Goal: Task Accomplishment & Management: Use online tool/utility

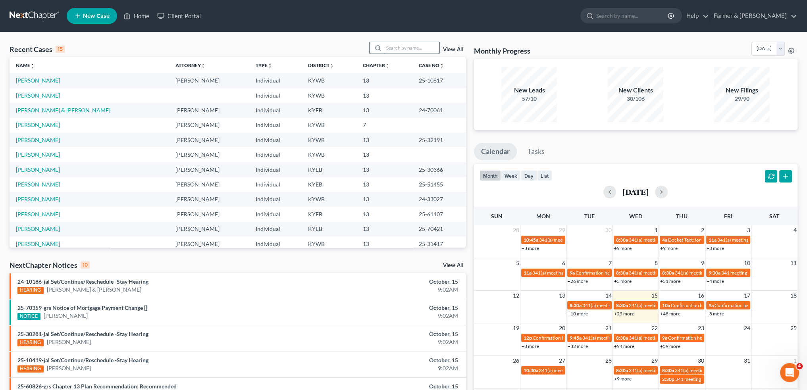
click at [412, 52] on input "search" at bounding box center [412, 48] width 56 height 12
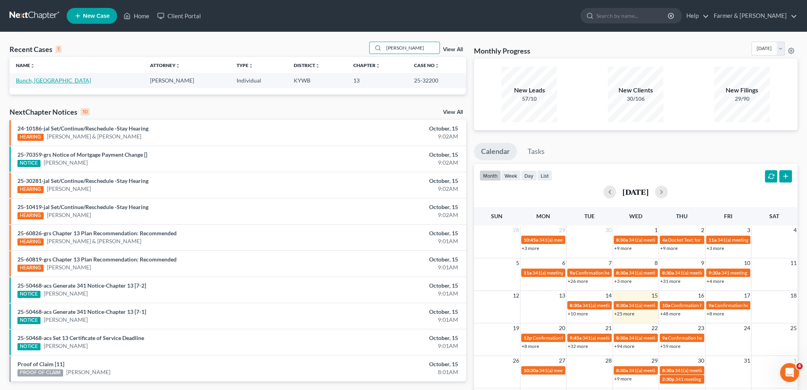
type input "[PERSON_NAME]"
click at [39, 79] on link "Bunch, [GEOGRAPHIC_DATA]" at bounding box center [53, 80] width 75 height 7
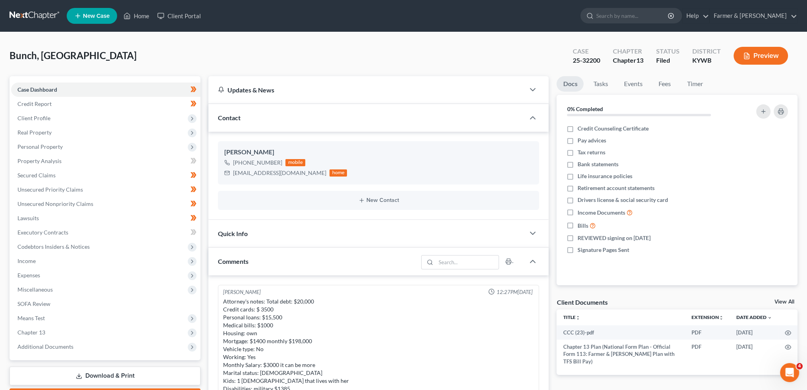
scroll to position [281, 0]
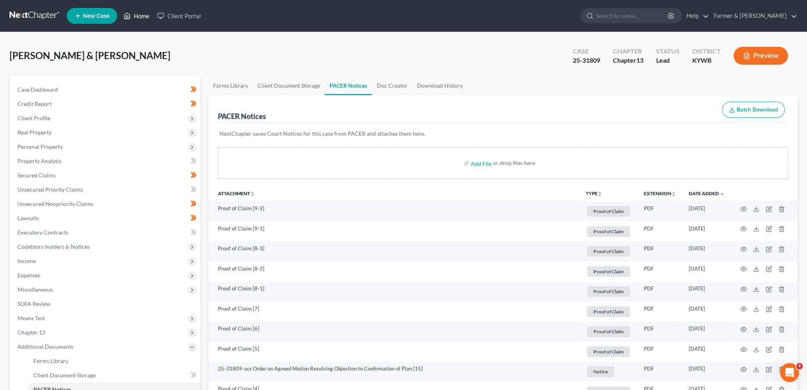
click at [142, 16] on link "Home" at bounding box center [136, 16] width 34 height 14
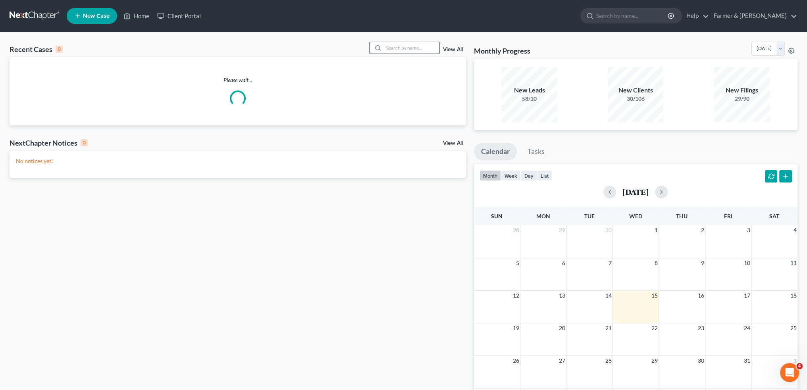
click at [390, 47] on input "search" at bounding box center [412, 48] width 56 height 12
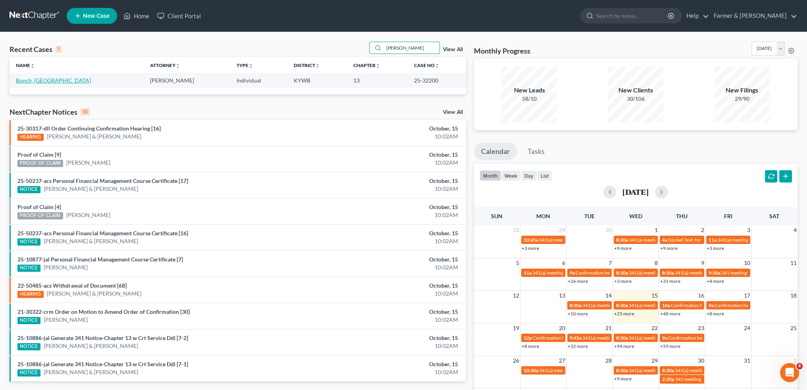
type input "[PERSON_NAME]"
click at [38, 80] on link "Bunch, [GEOGRAPHIC_DATA]" at bounding box center [53, 80] width 75 height 7
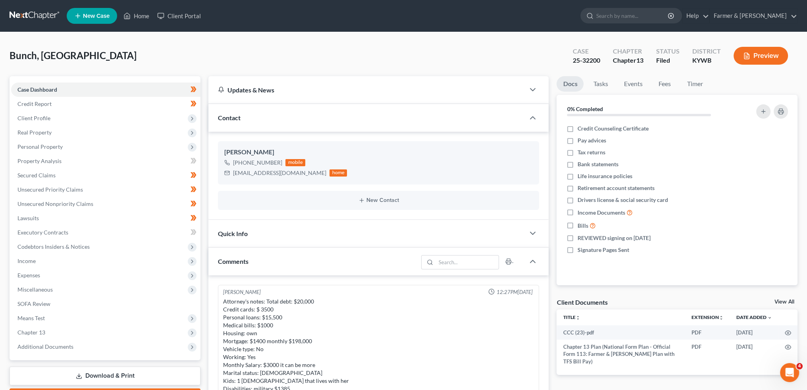
scroll to position [281, 0]
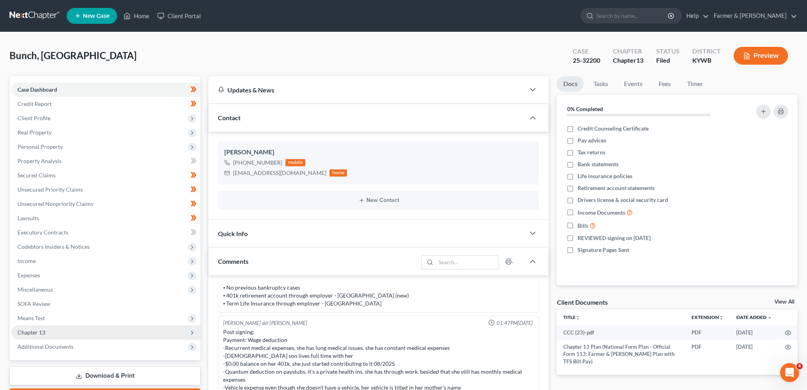
click at [79, 331] on span "Chapter 13" at bounding box center [105, 332] width 189 height 14
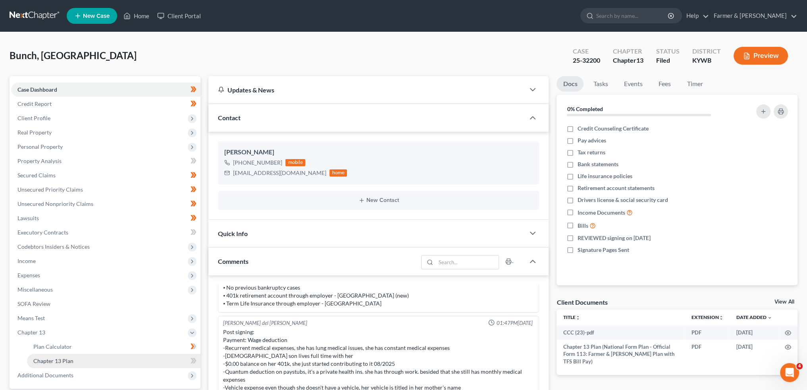
click at [83, 360] on link "Chapter 13 Plan" at bounding box center [113, 361] width 173 height 14
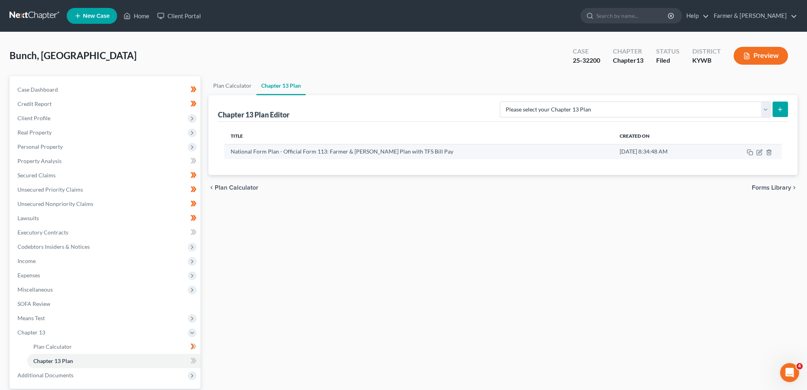
click at [755, 150] on td at bounding box center [747, 151] width 68 height 15
click at [759, 152] on icon "button" at bounding box center [759, 152] width 6 height 6
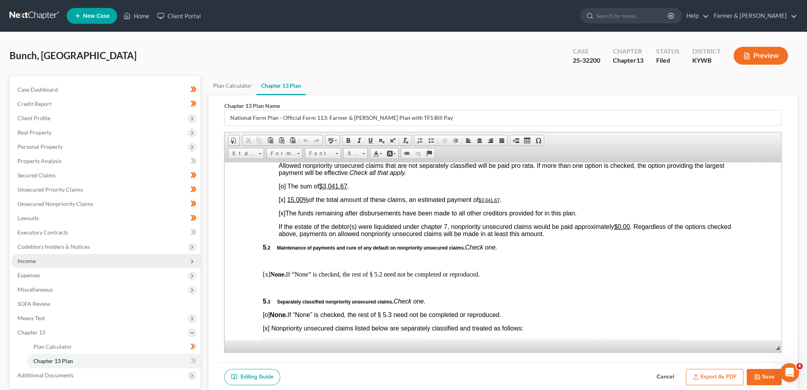
scroll to position [74, 0]
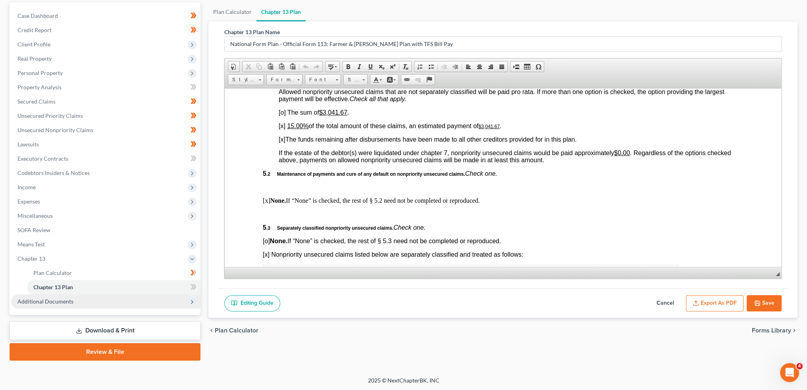
click at [43, 303] on span "Additional Documents" at bounding box center [45, 301] width 56 height 7
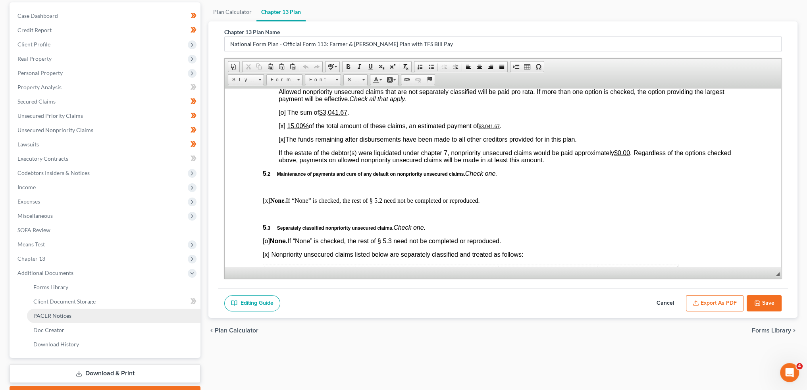
click at [43, 317] on span "PACER Notices" at bounding box center [52, 315] width 38 height 7
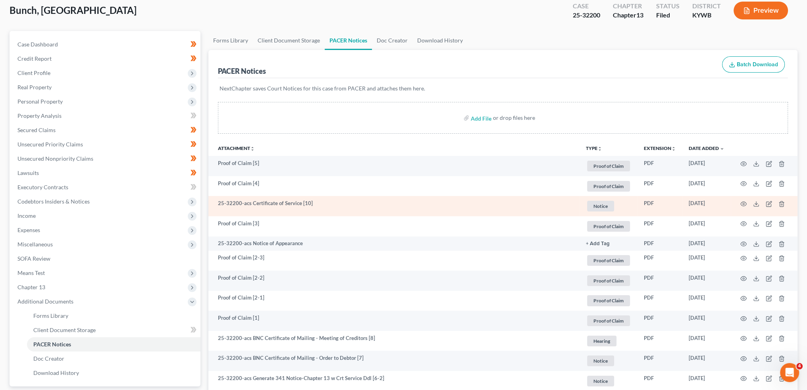
scroll to position [66, 0]
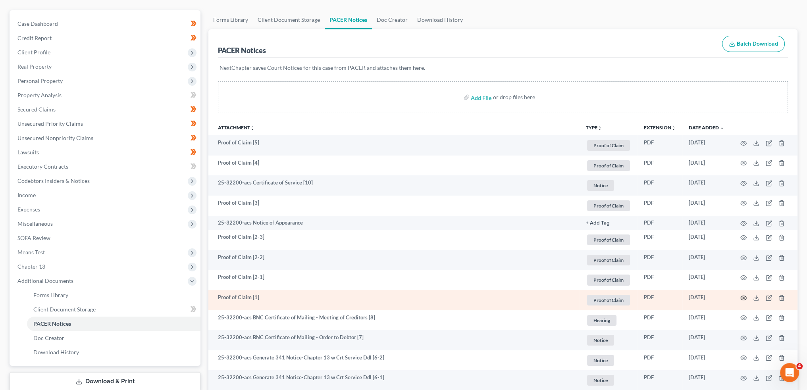
click at [742, 298] on icon "button" at bounding box center [743, 298] width 6 height 6
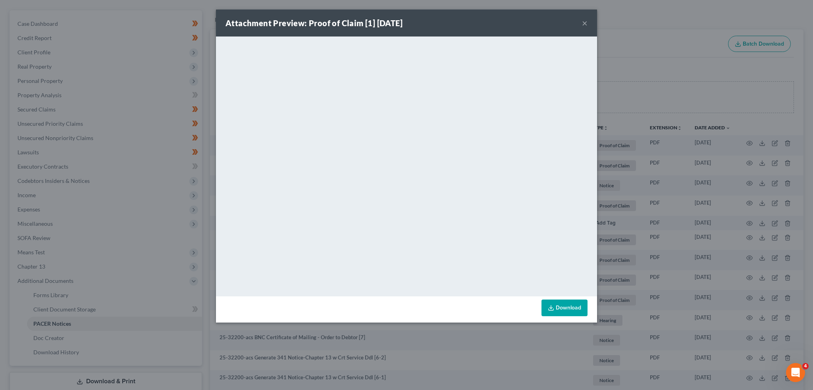
click at [585, 19] on button "×" at bounding box center [585, 23] width 6 height 10
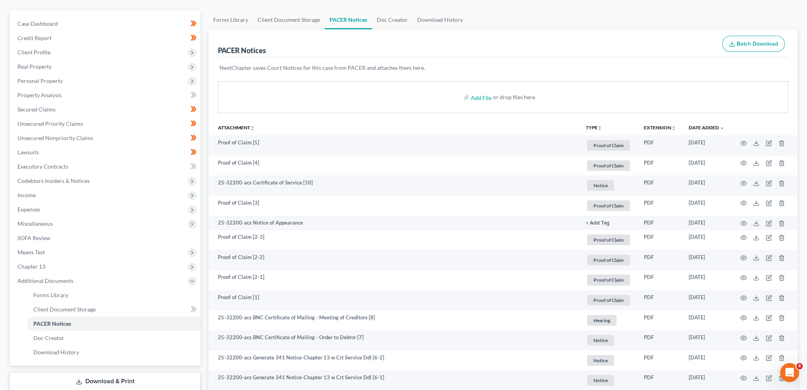
scroll to position [0, 0]
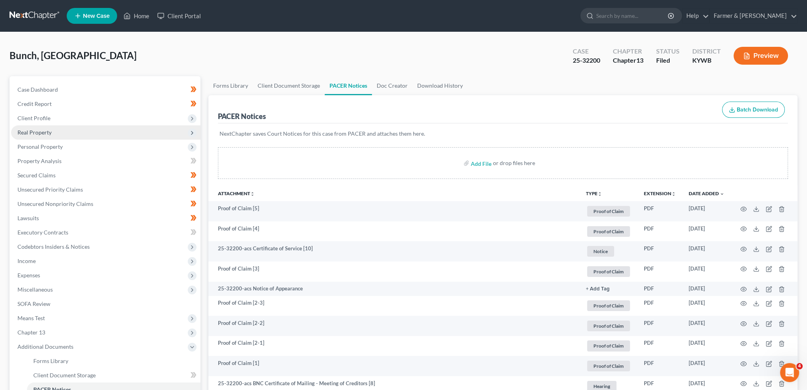
click at [63, 129] on span "Real Property" at bounding box center [105, 132] width 189 height 14
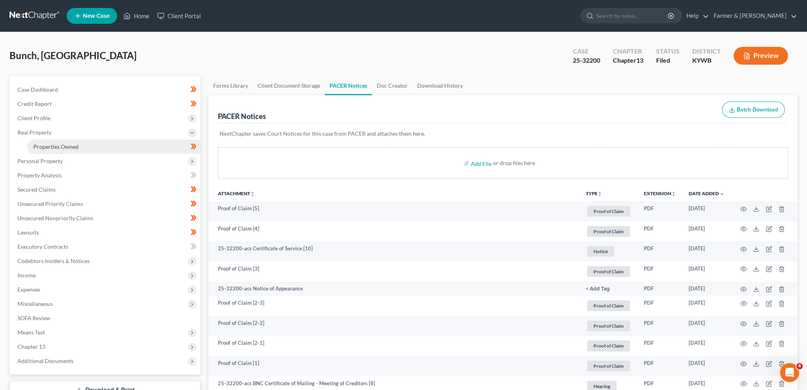
click at [67, 144] on span "Properties Owned" at bounding box center [55, 146] width 45 height 7
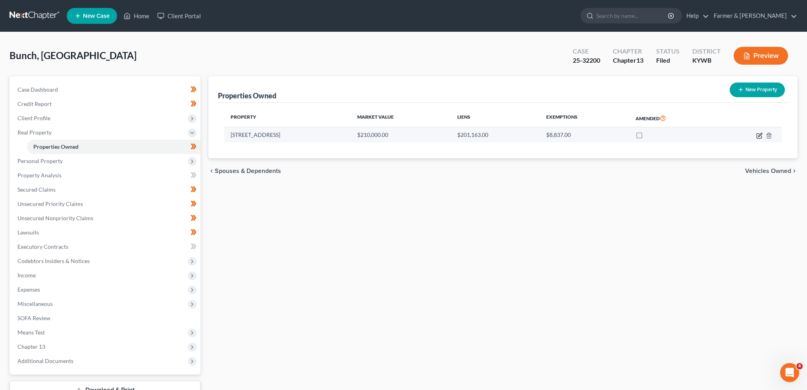
click at [759, 134] on icon "button" at bounding box center [759, 136] width 6 height 6
select select "18"
select select "0"
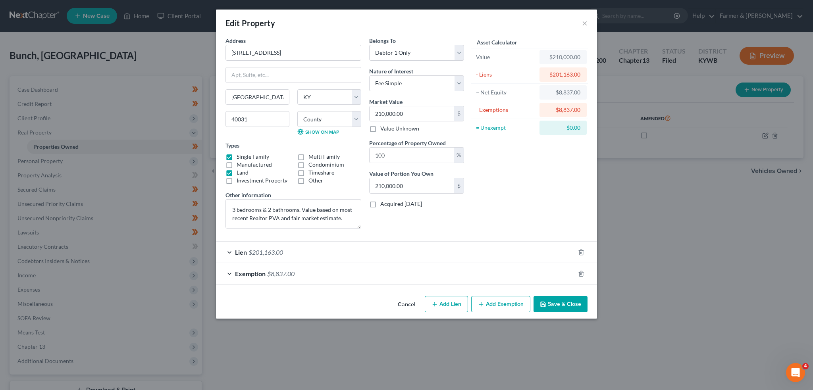
click at [562, 308] on button "Save & Close" at bounding box center [560, 304] width 54 height 17
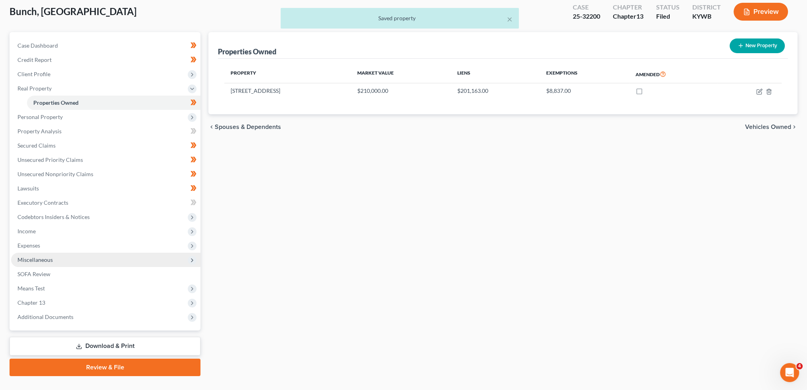
scroll to position [60, 0]
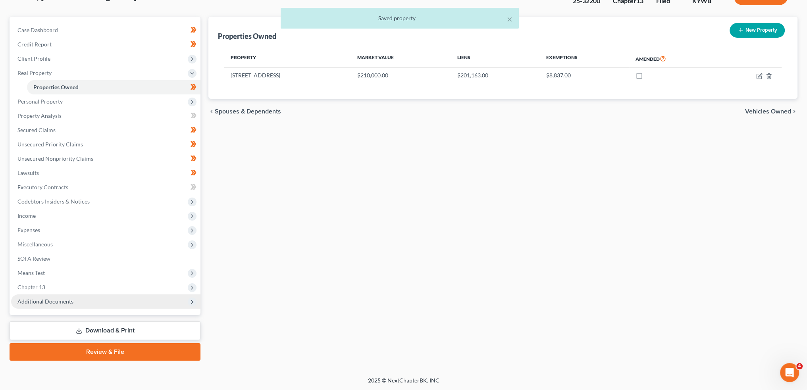
click at [20, 300] on span "Additional Documents" at bounding box center [45, 301] width 56 height 7
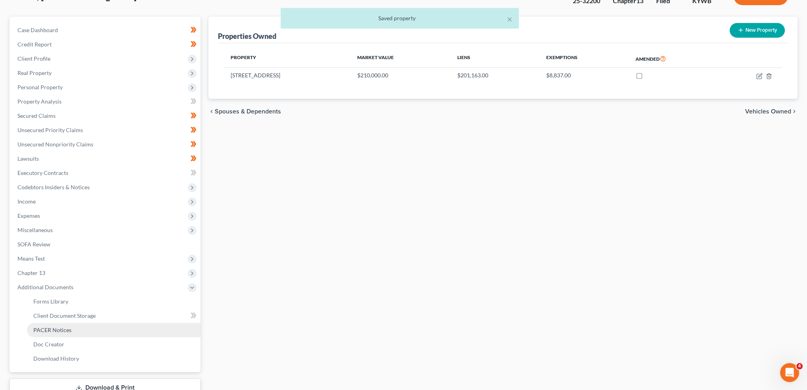
click at [33, 331] on link "PACER Notices" at bounding box center [113, 330] width 173 height 14
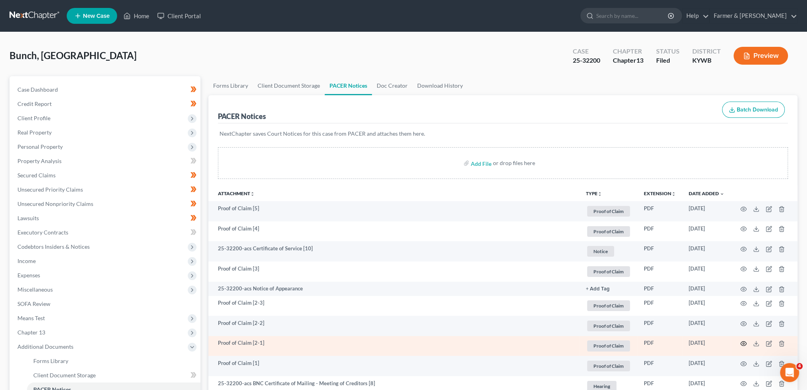
click at [745, 344] on icon "button" at bounding box center [743, 343] width 6 height 6
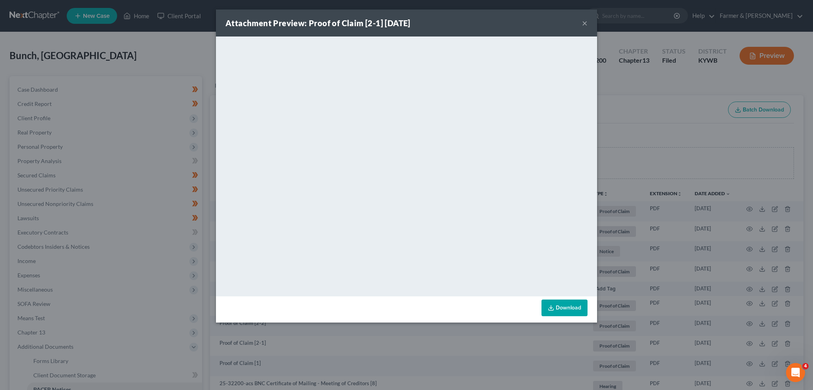
click at [585, 19] on button "×" at bounding box center [585, 23] width 6 height 10
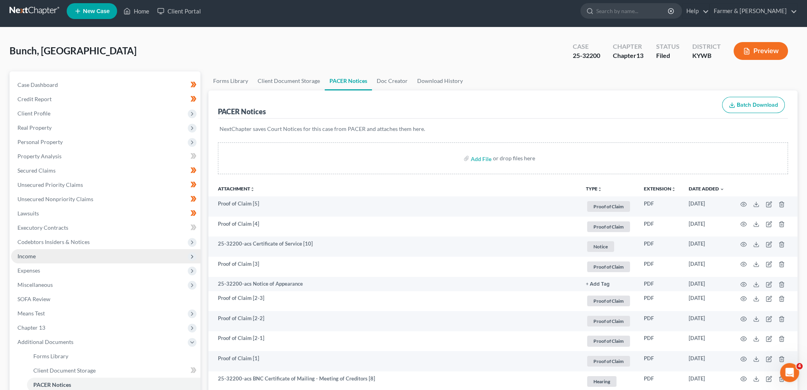
scroll to position [66, 0]
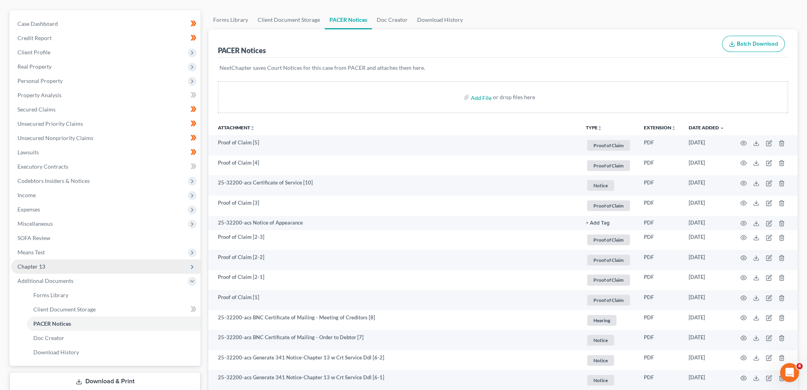
click at [51, 270] on span "Chapter 13" at bounding box center [105, 266] width 189 height 14
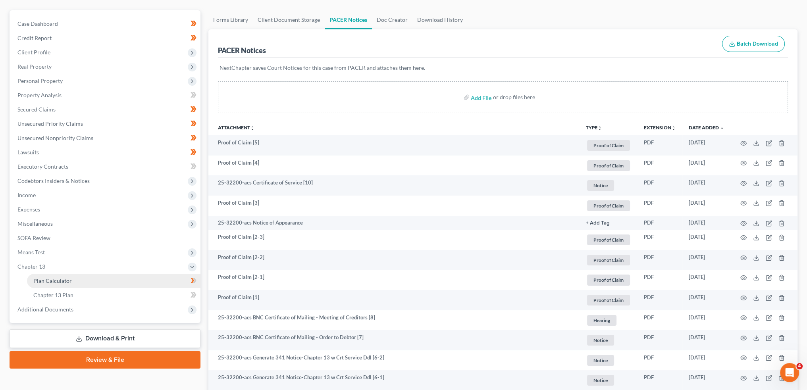
click at [53, 279] on span "Plan Calculator" at bounding box center [52, 280] width 38 height 7
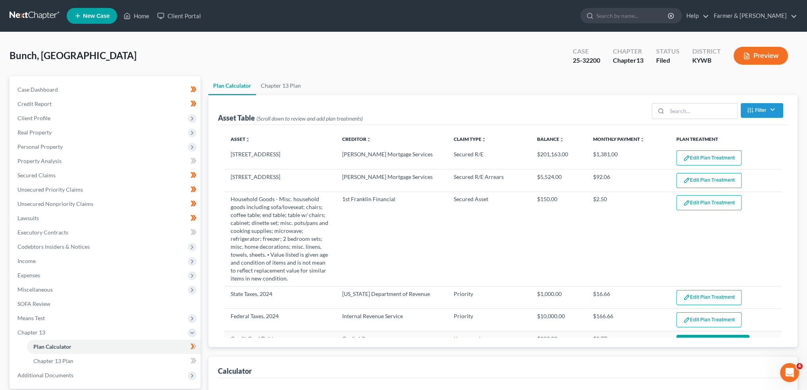
select select "59"
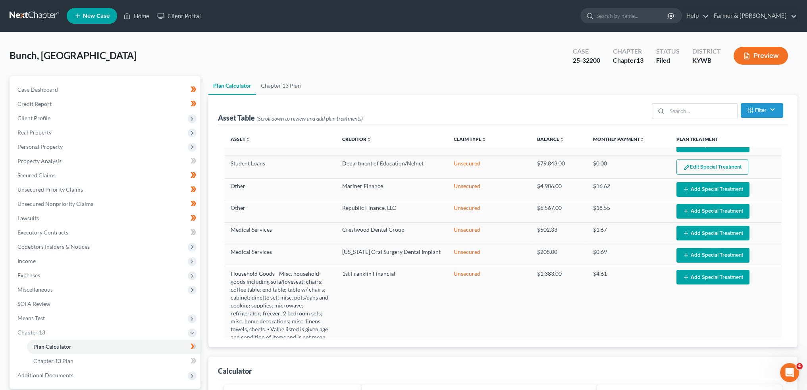
scroll to position [290, 0]
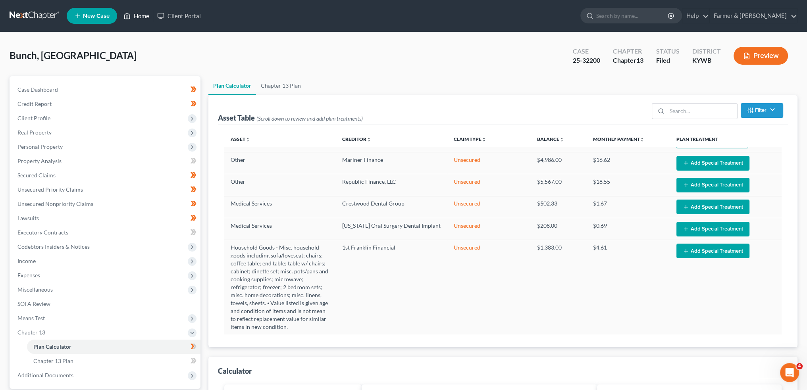
click at [136, 15] on link "Home" at bounding box center [136, 16] width 34 height 14
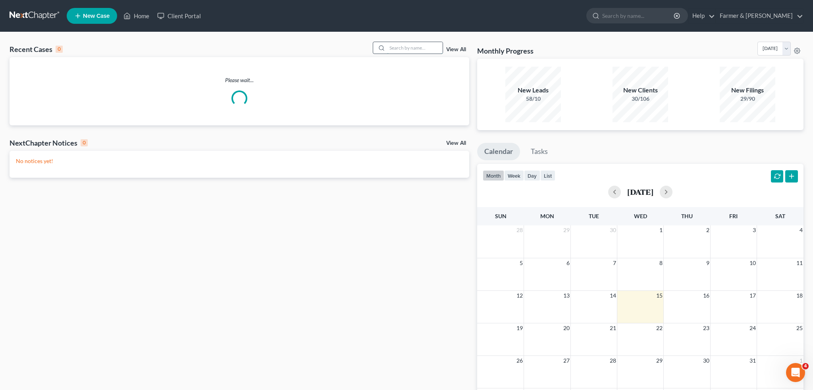
click at [430, 48] on input "search" at bounding box center [415, 48] width 56 height 12
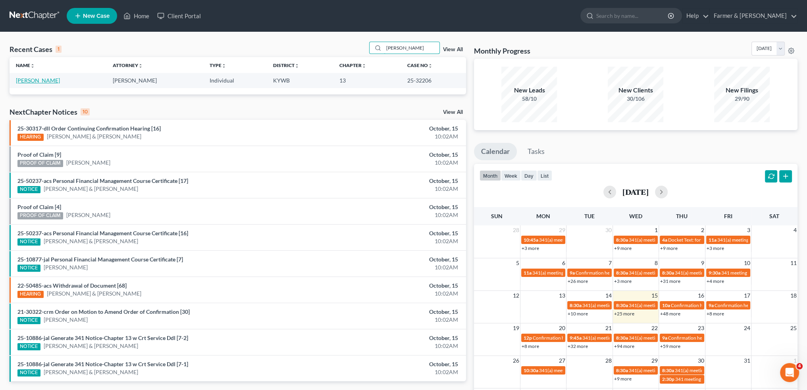
type input "THOMAS BATES"
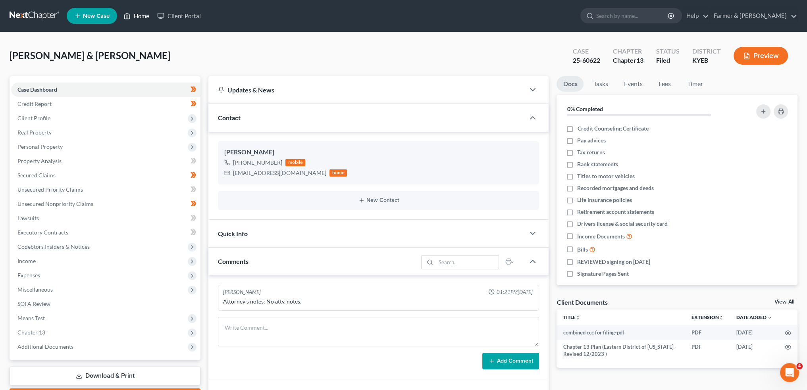
click at [149, 19] on link "Home" at bounding box center [136, 16] width 34 height 14
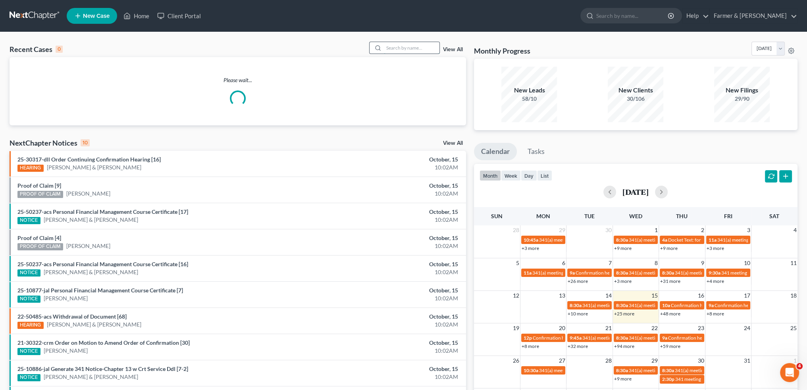
click at [391, 46] on input "search" at bounding box center [412, 48] width 56 height 12
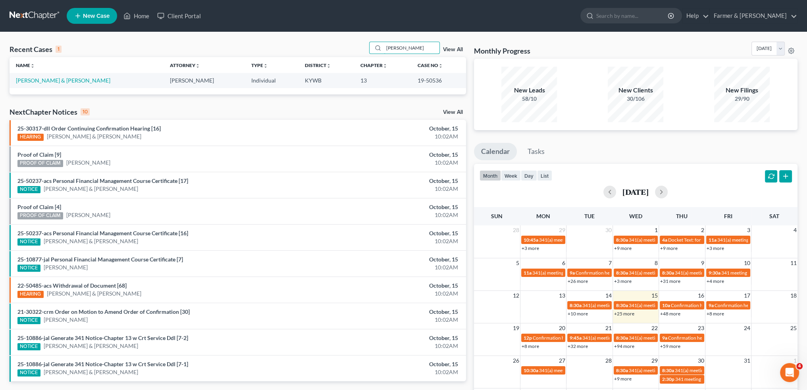
type input "THOMAS BATES"
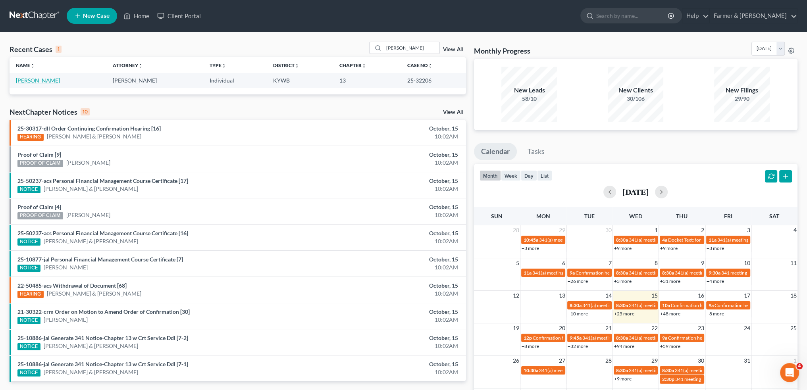
click at [23, 80] on link "Bates, Thomas" at bounding box center [38, 80] width 44 height 7
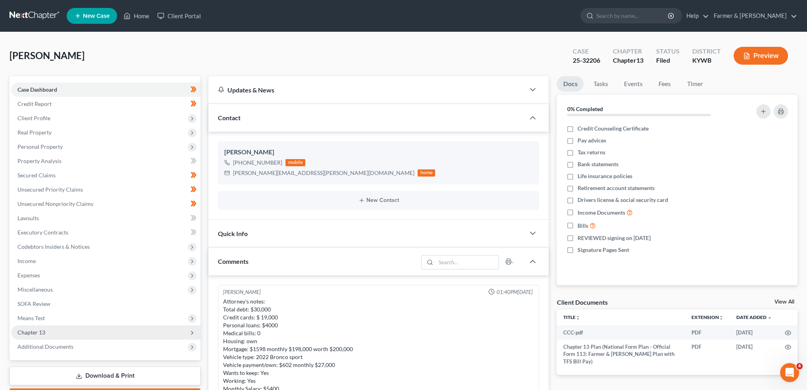
click at [49, 325] on span "Chapter 13" at bounding box center [105, 332] width 189 height 14
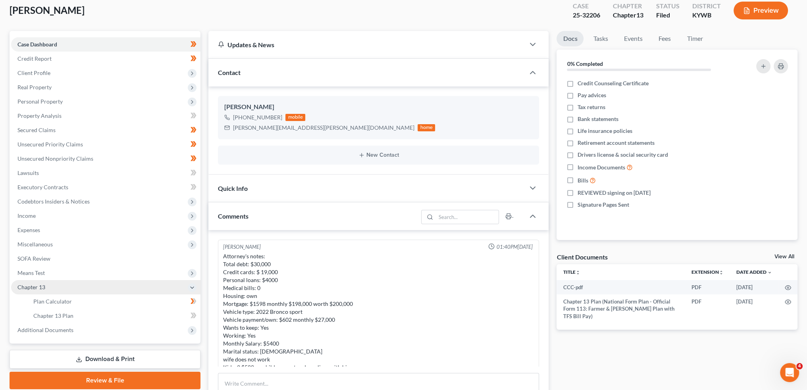
scroll to position [325, 0]
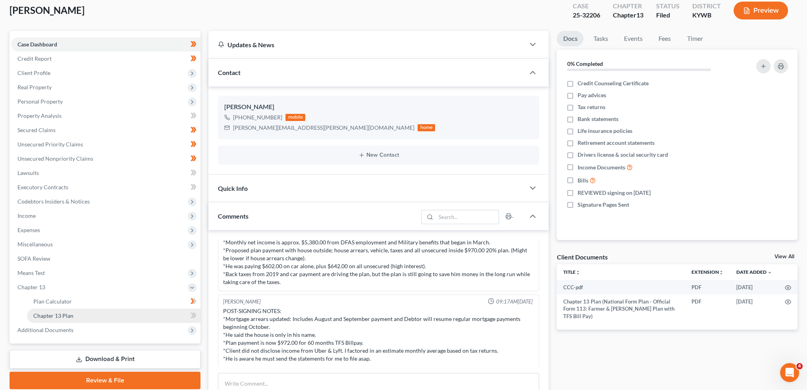
click at [49, 318] on span "Chapter 13 Plan" at bounding box center [53, 315] width 40 height 7
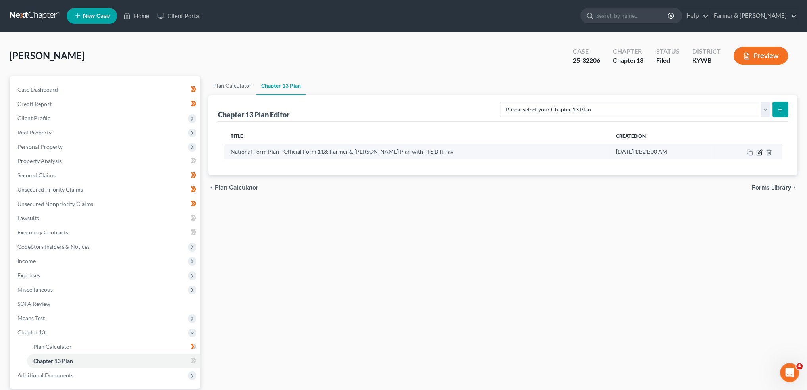
click at [759, 152] on icon "button" at bounding box center [759, 152] width 6 height 6
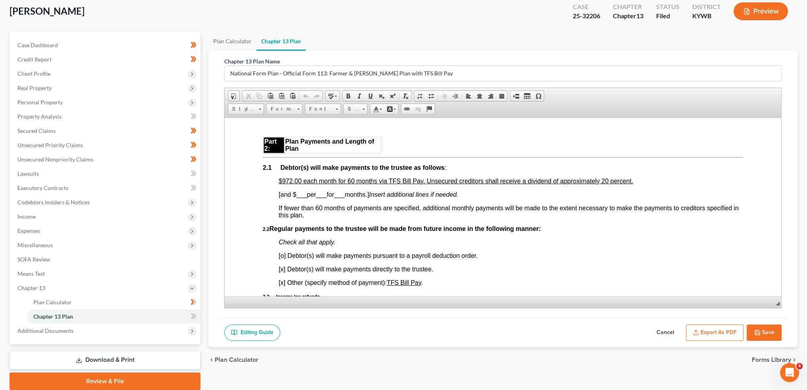
scroll to position [74, 0]
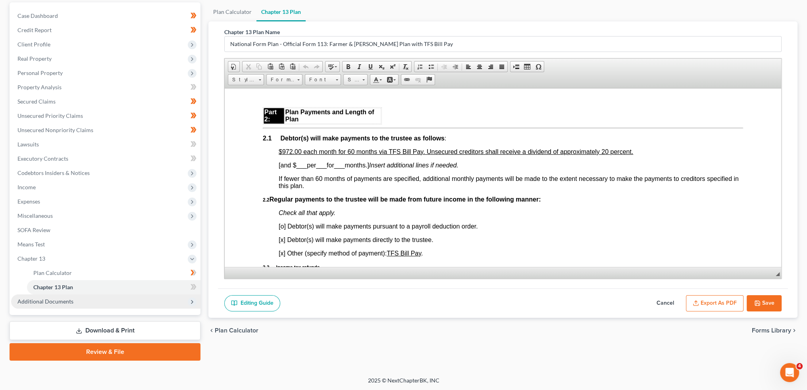
click at [60, 305] on span "Additional Documents" at bounding box center [105, 301] width 189 height 14
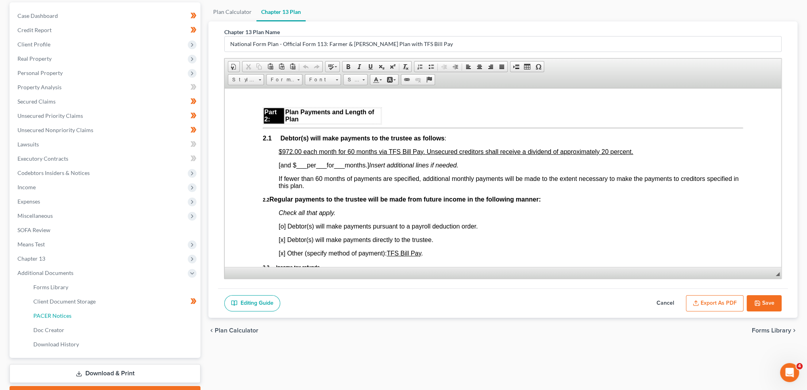
drag, startPoint x: 59, startPoint y: 318, endPoint x: 709, endPoint y: 298, distance: 650.9
click at [59, 318] on span "PACER Notices" at bounding box center [52, 315] width 38 height 7
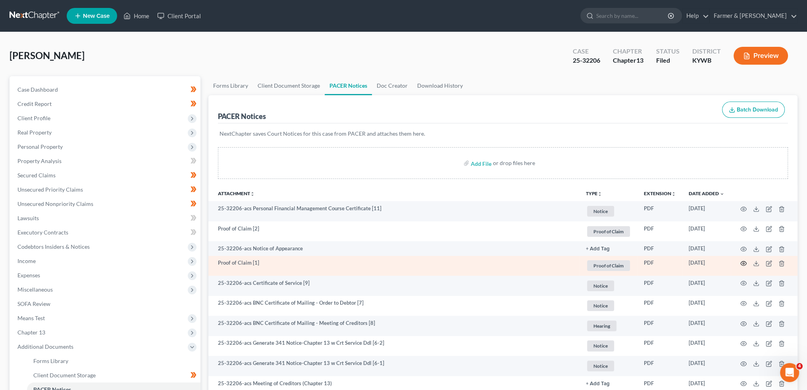
click at [743, 263] on icon "button" at bounding box center [743, 263] width 6 height 6
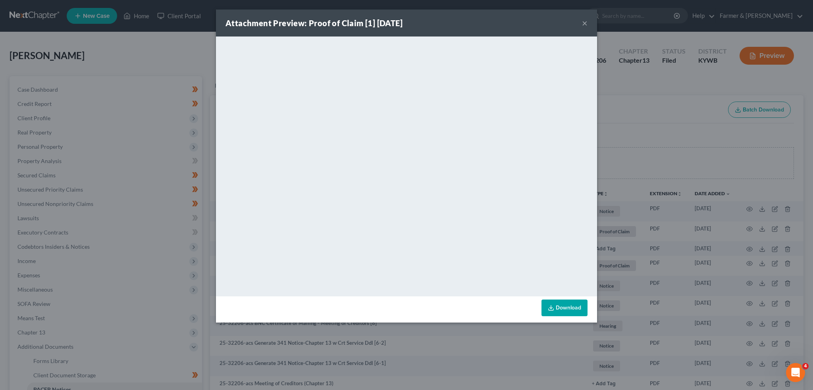
click at [582, 20] on button "×" at bounding box center [585, 23] width 6 height 10
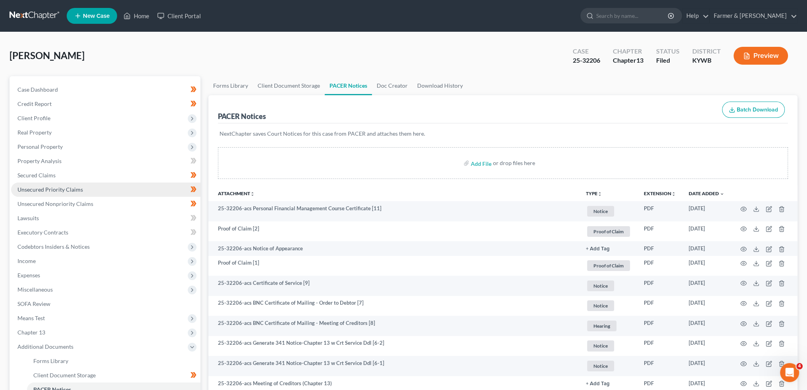
click at [79, 186] on span "Unsecured Priority Claims" at bounding box center [49, 189] width 65 height 7
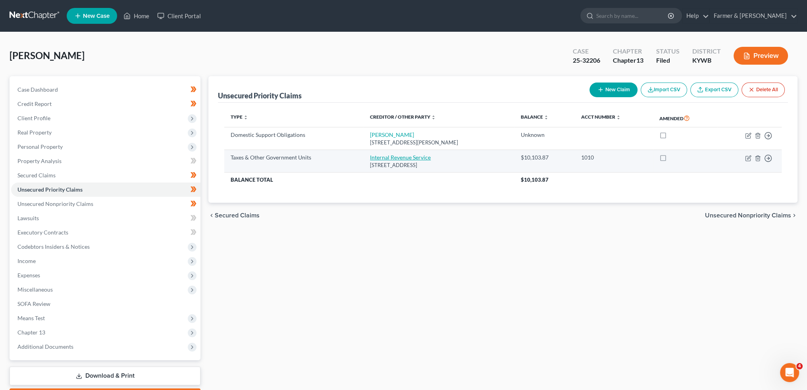
click at [402, 156] on link "Internal Revenue Service" at bounding box center [400, 157] width 61 height 7
select select "0"
select select "39"
select select "0"
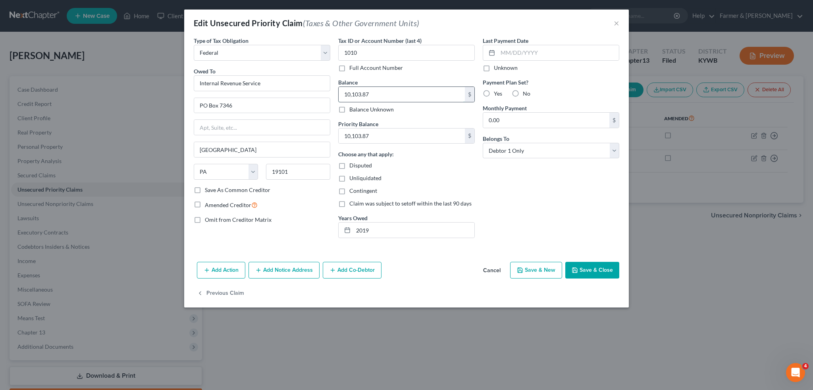
click at [396, 92] on input "10,103.87" at bounding box center [401, 94] width 126 height 15
type input "10,203.17"
click at [601, 275] on button "Save & Close" at bounding box center [592, 270] width 54 height 17
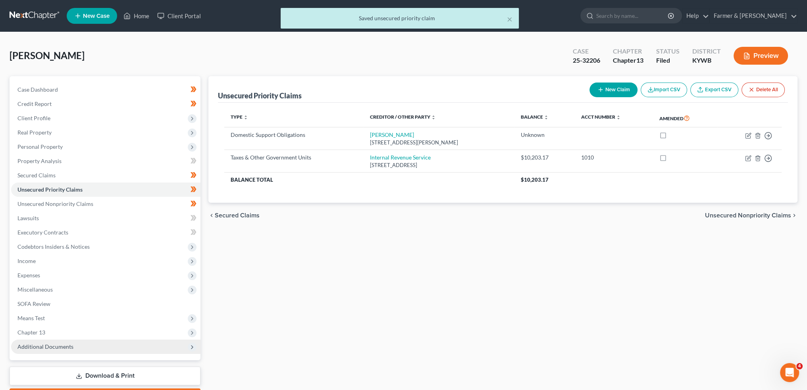
click at [128, 346] on span "Additional Documents" at bounding box center [105, 347] width 189 height 14
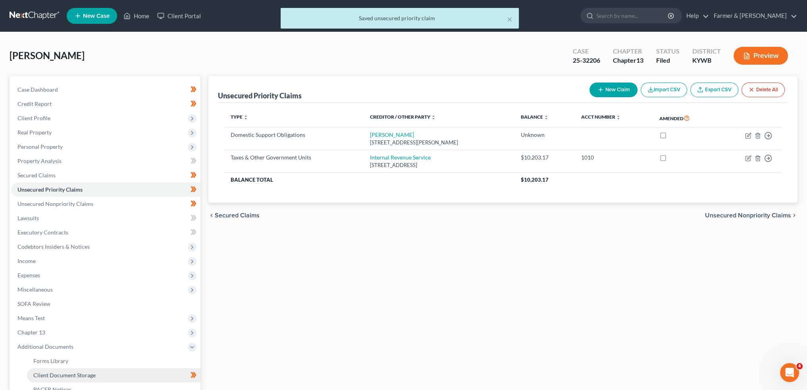
scroll to position [66, 0]
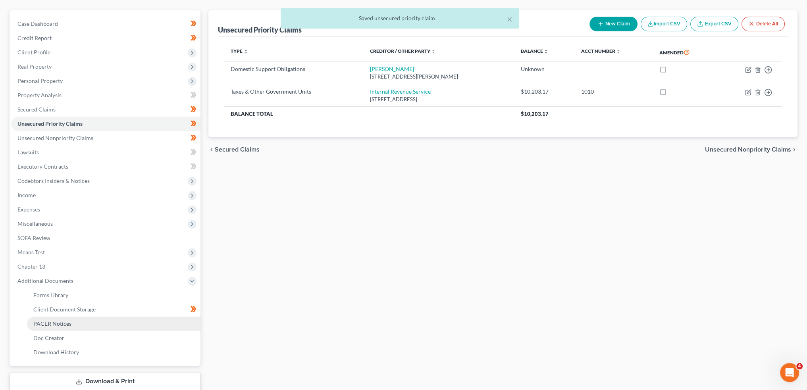
click at [121, 327] on link "PACER Notices" at bounding box center [113, 324] width 173 height 14
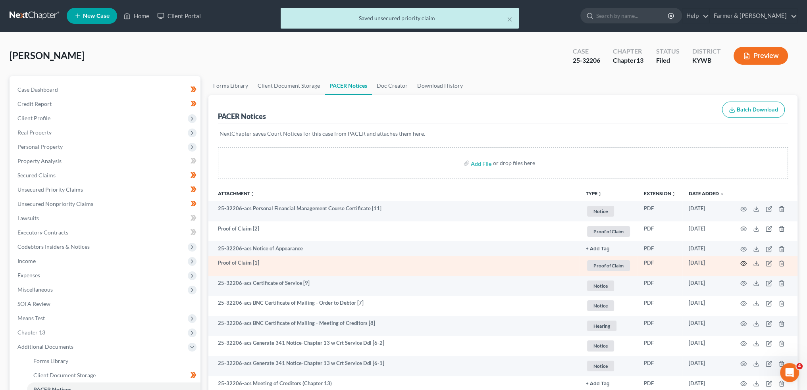
click at [741, 260] on icon "button" at bounding box center [743, 263] width 6 height 6
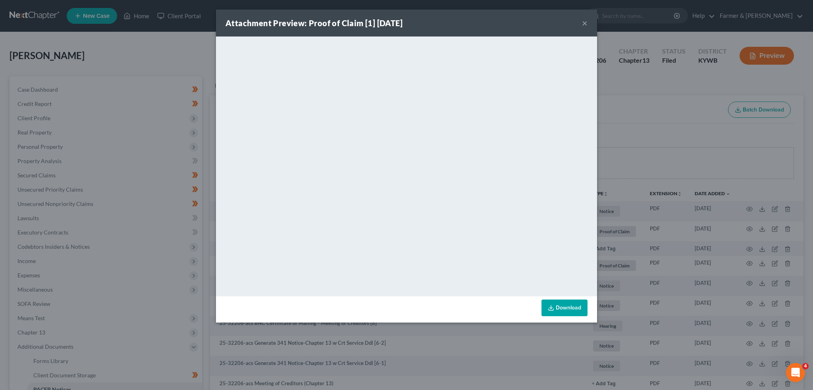
click at [582, 22] on button "×" at bounding box center [585, 23] width 6 height 10
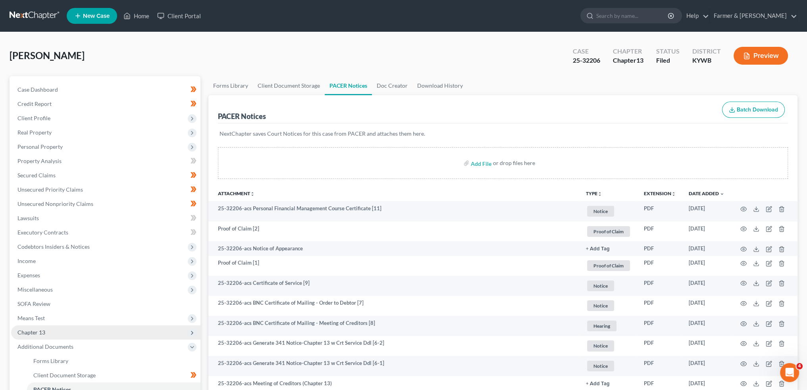
click at [33, 331] on span "Chapter 13" at bounding box center [31, 332] width 28 height 7
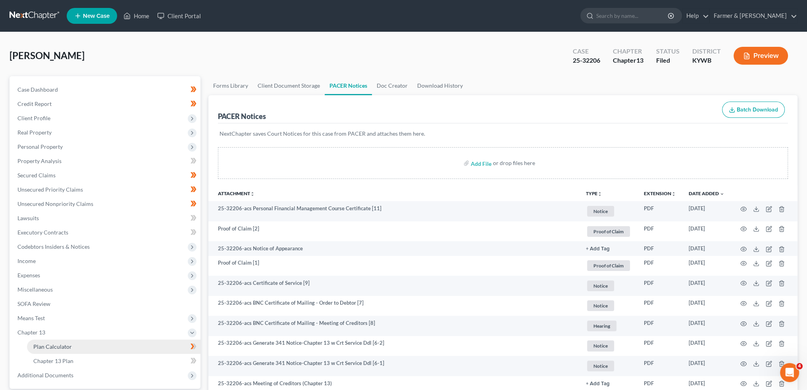
click at [36, 346] on span "Plan Calculator" at bounding box center [52, 346] width 38 height 7
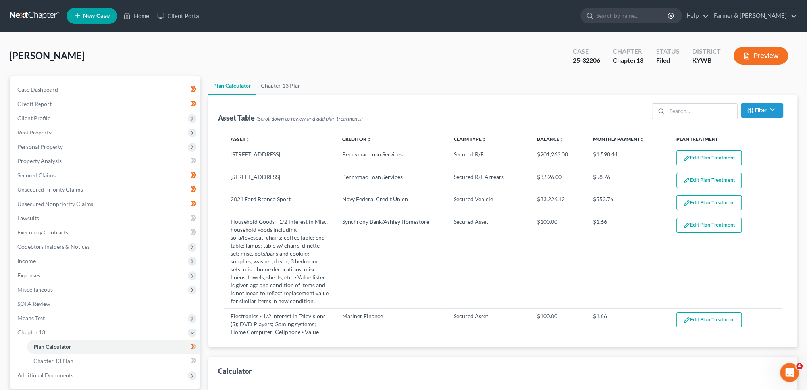
select select "59"
click at [88, 173] on link "Secured Claims" at bounding box center [105, 175] width 189 height 14
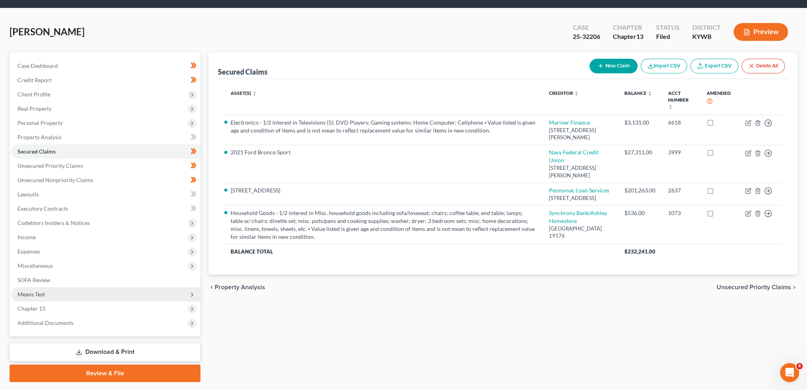
scroll to position [45, 0]
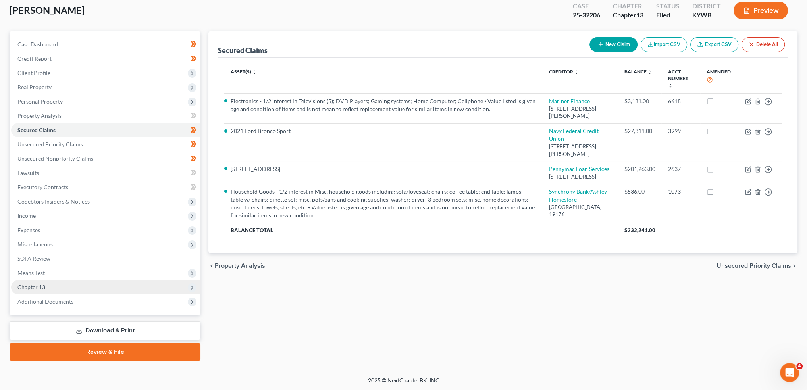
click at [88, 289] on span "Chapter 13" at bounding box center [105, 287] width 189 height 14
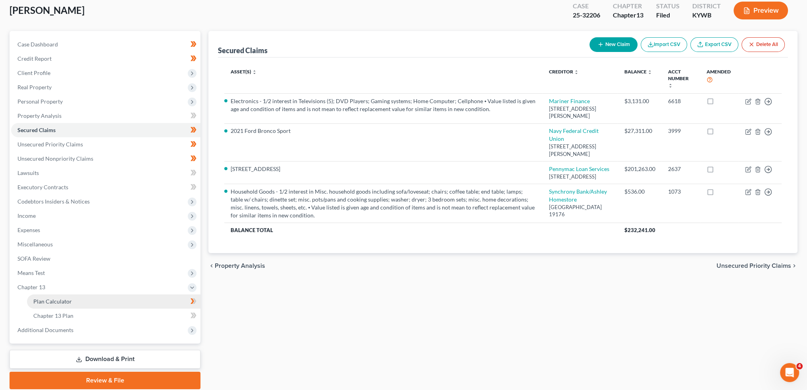
click at [86, 301] on link "Plan Calculator" at bounding box center [113, 301] width 173 height 14
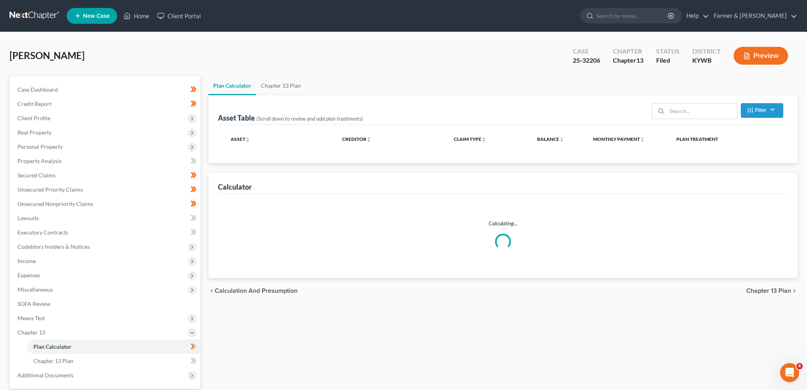
select select "59"
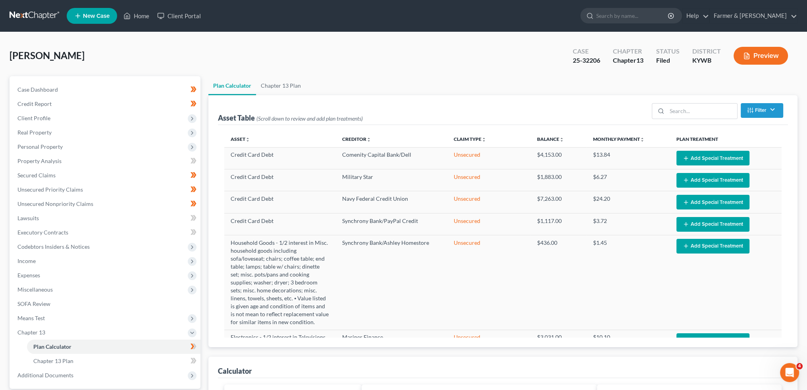
scroll to position [246, 0]
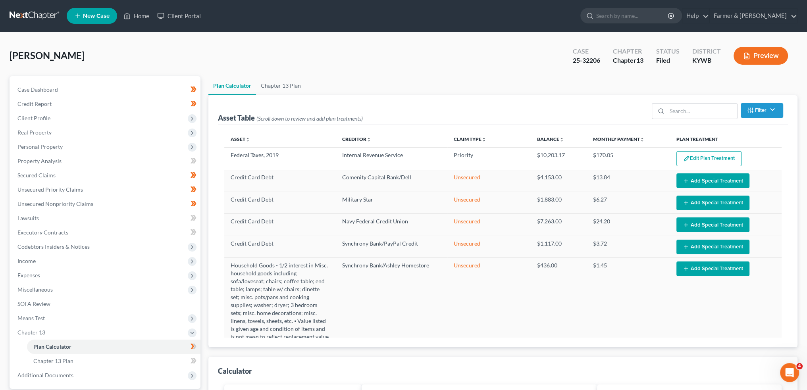
click at [27, 340] on link "Plan Calculator" at bounding box center [113, 347] width 173 height 14
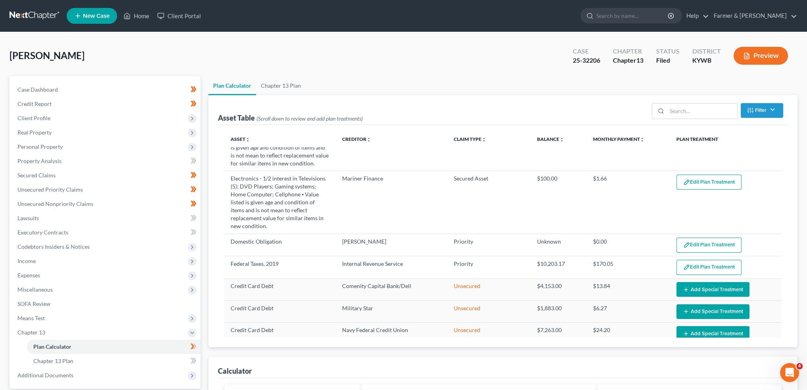
scroll to position [114, 0]
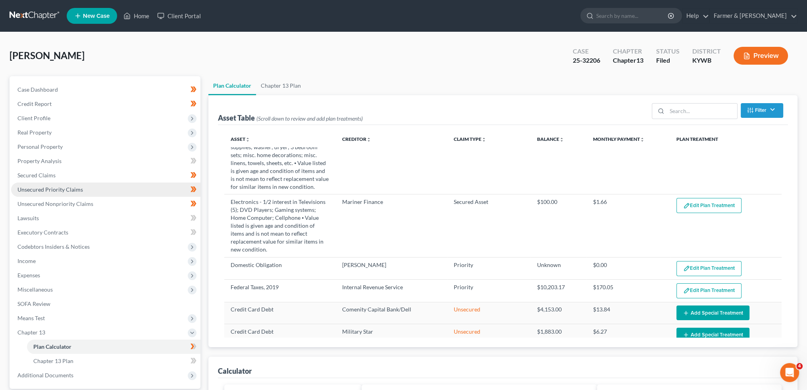
click at [96, 185] on link "Unsecured Priority Claims" at bounding box center [105, 189] width 189 height 14
